Goal: Navigation & Orientation: Find specific page/section

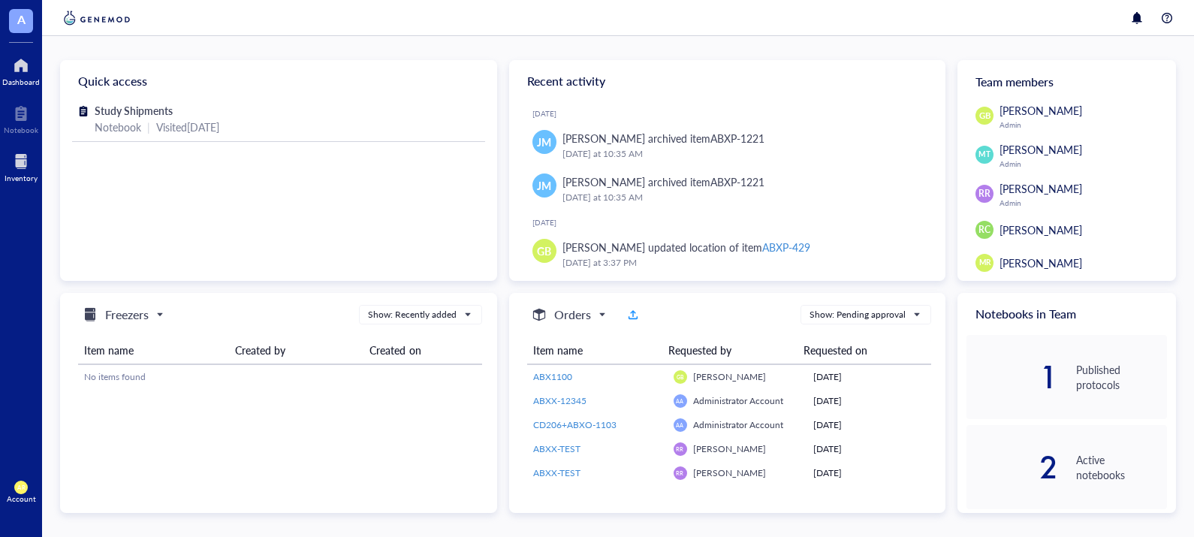
click at [25, 170] on div at bounding box center [21, 161] width 33 height 24
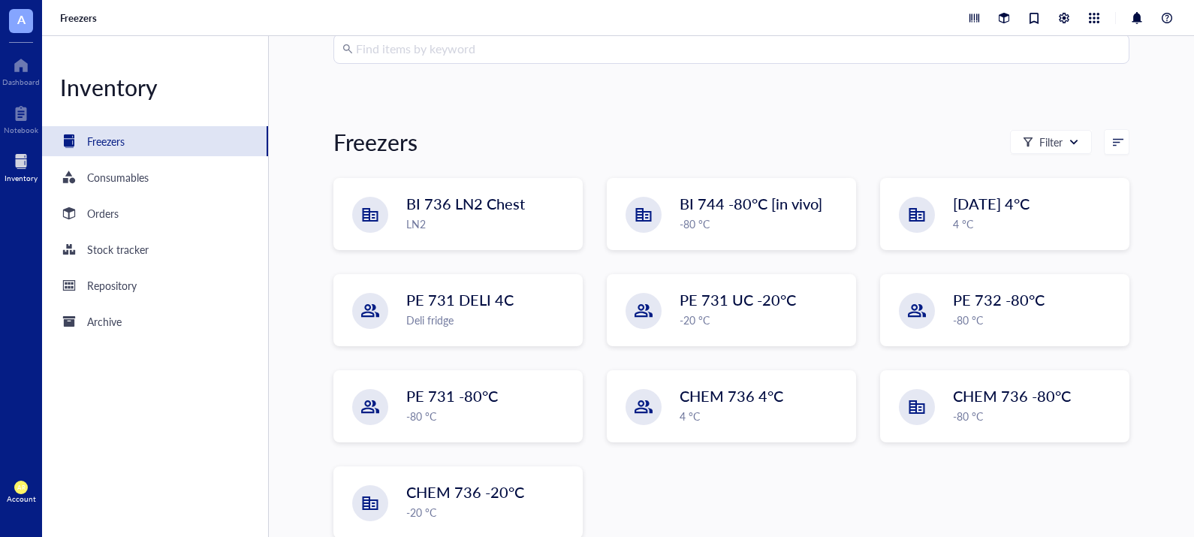
scroll to position [111, 0]
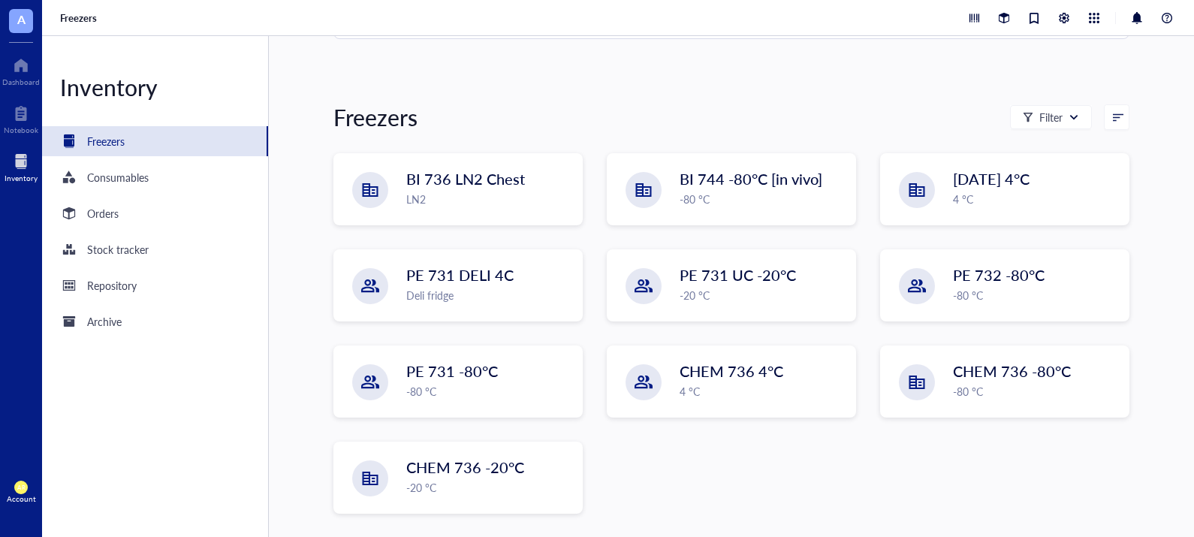
click at [46, 526] on div "Inventory Freezers Consumables Orders Stock tracker Repository Archive" at bounding box center [155, 286] width 227 height 501
